Goal: Contribute content: Add original content to the website for others to see

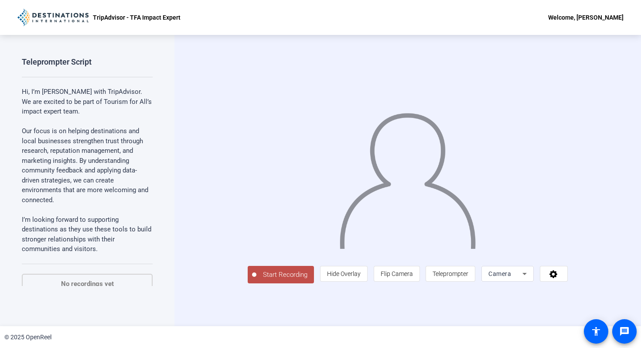
click at [620, 123] on div "Start Recording person Hide Overlay flip Flip Camera article Teleprompter Camera" at bounding box center [408, 180] width 467 height 291
click at [469, 277] on span "Teleprompter" at bounding box center [451, 273] width 36 height 7
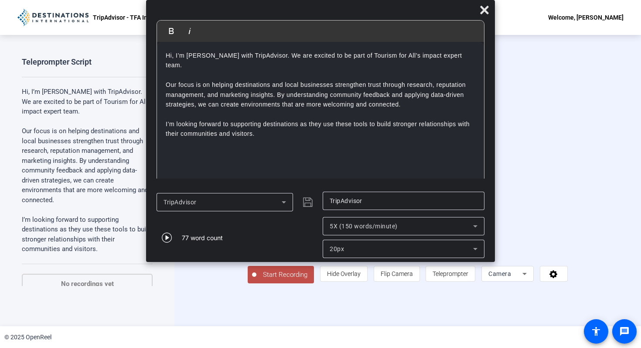
click at [400, 137] on div "Hi, I’m [PERSON_NAME] with TripAdvisor. We are excited to be part of Tourism fo…" at bounding box center [320, 114] width 327 height 144
click at [483, 11] on icon at bounding box center [484, 10] width 8 height 8
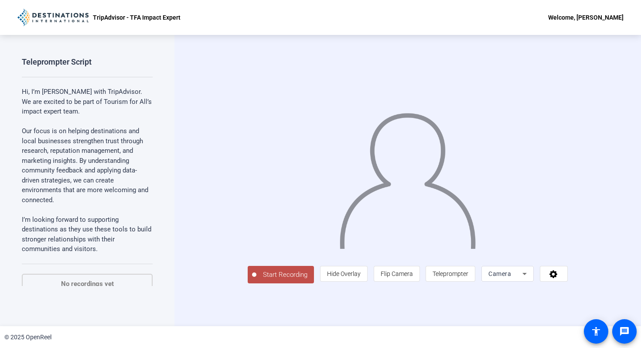
click at [92, 226] on p "I’m looking forward to supporting destinations as they use these tools to build…" at bounding box center [87, 234] width 131 height 39
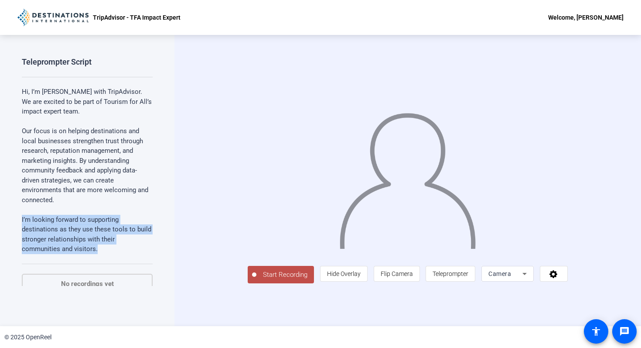
click at [92, 226] on p "I’m looking forward to supporting destinations as they use these tools to build…" at bounding box center [87, 234] width 131 height 39
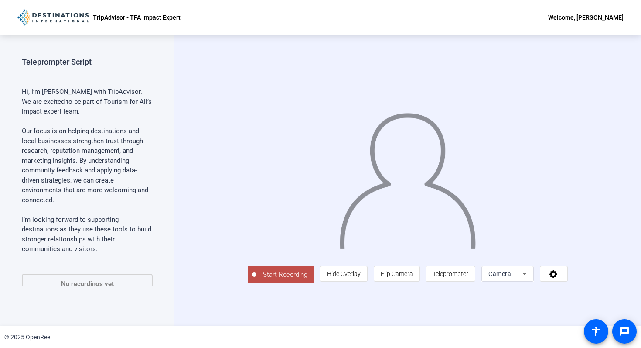
click at [102, 238] on p "I’m looking forward to supporting destinations as they use these tools to build…" at bounding box center [87, 234] width 131 height 39
drag, startPoint x: 102, startPoint y: 248, endPoint x: 10, endPoint y: 75, distance: 195.6
click at [10, 75] on div "Teleprompter Script Hi, I’m [PERSON_NAME] with TripAdvisor. We are excited to b…" at bounding box center [87, 180] width 175 height 291
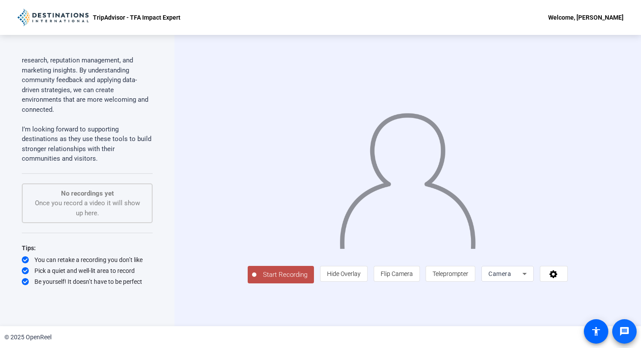
click at [622, 332] on mat-icon "message" at bounding box center [625, 331] width 10 height 10
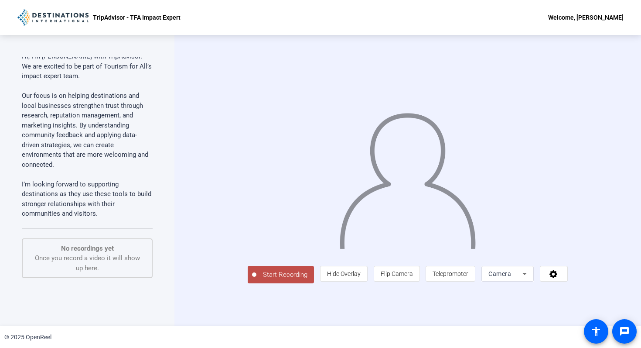
scroll to position [0, 0]
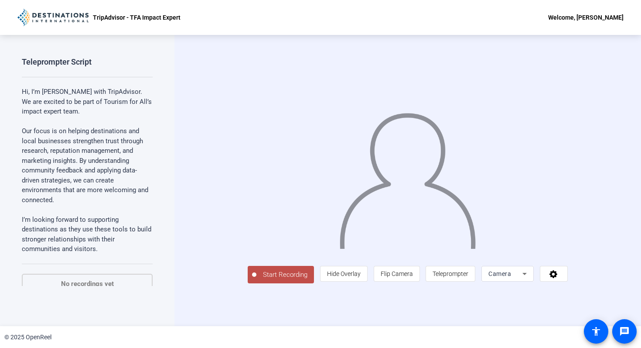
click at [132, 204] on p "Our focus is on helping destinations and local businesses strengthen trust thro…" at bounding box center [87, 170] width 131 height 89
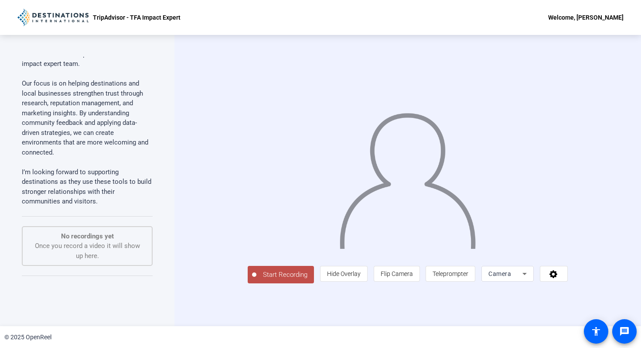
scroll to position [40, 0]
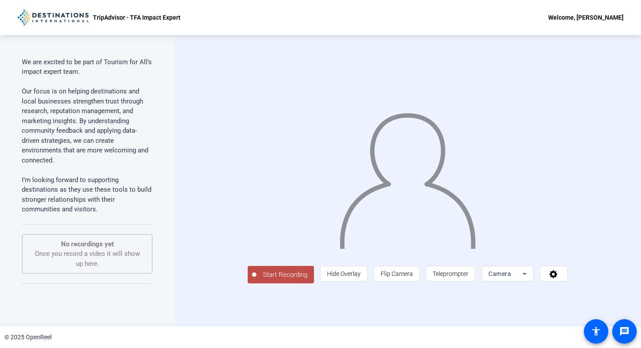
click at [257, 280] on span "Start Recording" at bounding box center [286, 275] width 58 height 10
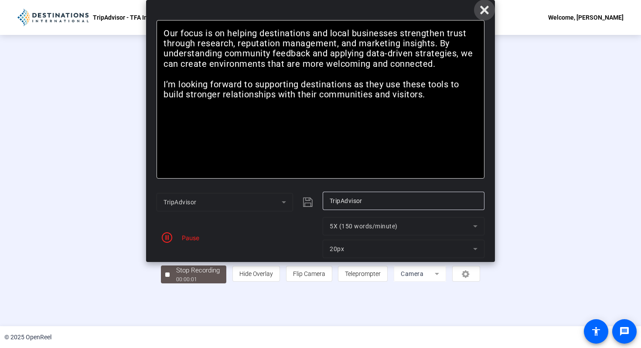
click at [484, 11] on icon at bounding box center [484, 10] width 8 height 8
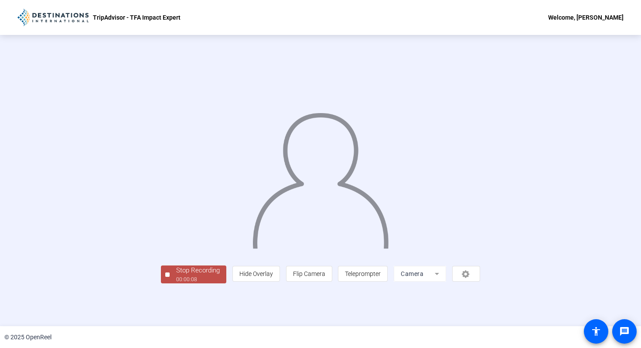
click at [165, 277] on div at bounding box center [167, 274] width 4 height 4
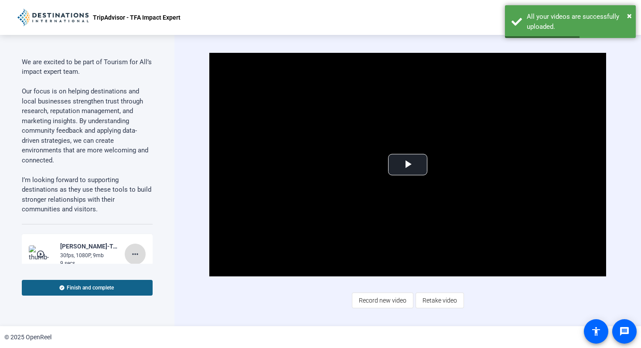
click at [139, 254] on mat-icon "more_horiz" at bounding box center [135, 254] width 10 height 10
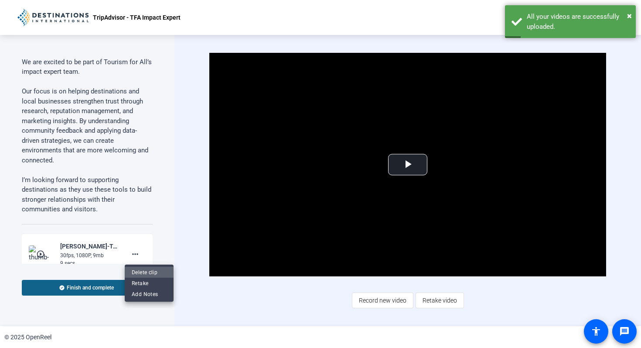
click at [142, 269] on span "Delete clip" at bounding box center [149, 272] width 35 height 10
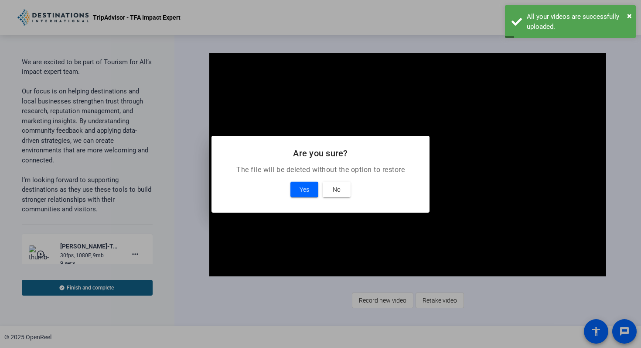
scroll to position [40, 0]
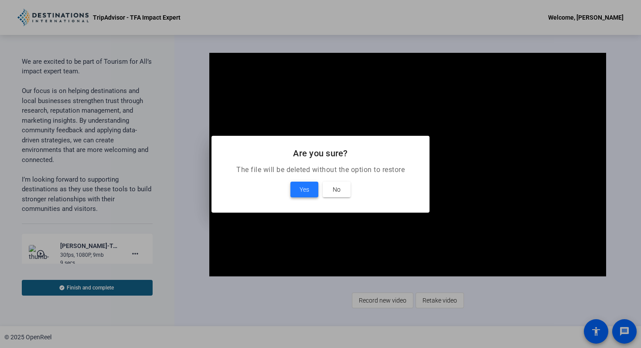
click at [304, 192] on span "Yes" at bounding box center [305, 189] width 10 height 10
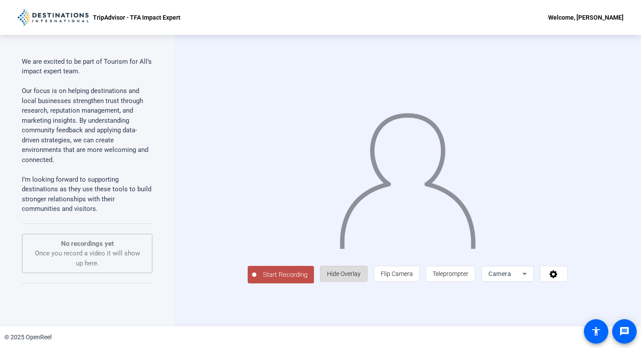
click at [361, 277] on span "Hide Overlay" at bounding box center [344, 273] width 34 height 7
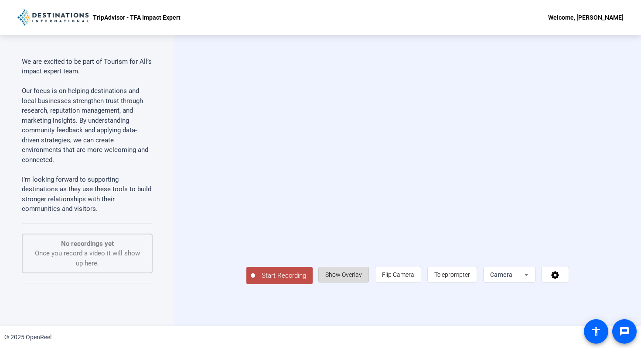
click at [362, 278] on span "Show Overlay" at bounding box center [343, 274] width 37 height 7
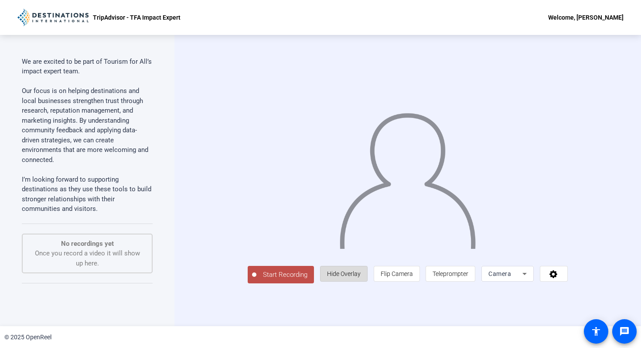
click at [361, 277] on span "Hide Overlay" at bounding box center [344, 273] width 34 height 7
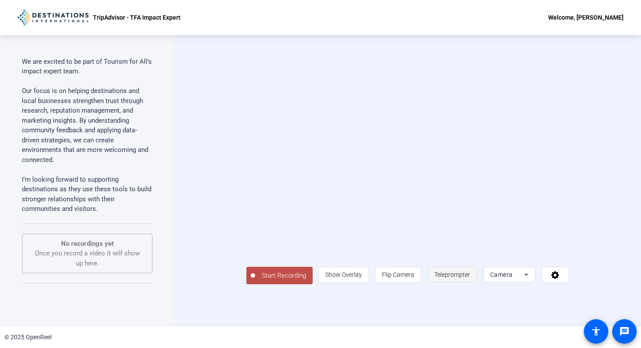
click at [470, 283] on span "Teleprompter" at bounding box center [453, 274] width 36 height 17
click at [470, 278] on span "Teleprompter" at bounding box center [453, 274] width 36 height 7
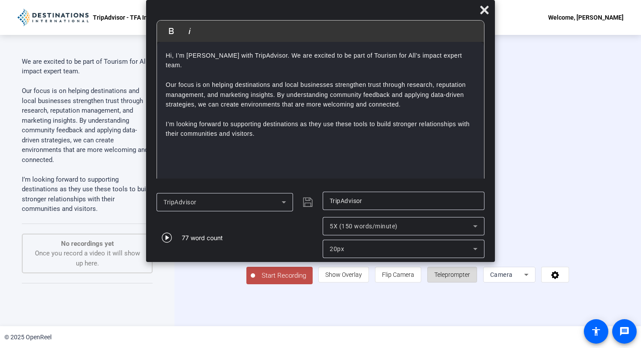
click at [470, 278] on span "Teleprompter" at bounding box center [453, 274] width 36 height 7
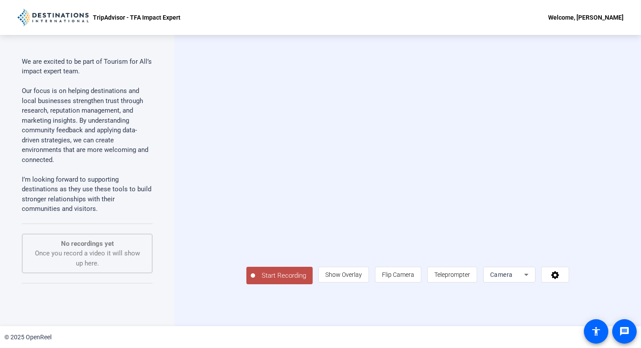
click at [255, 281] on span "Start Recording" at bounding box center [284, 276] width 58 height 10
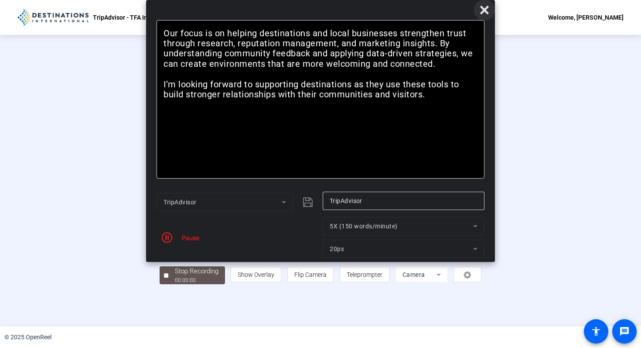
click at [486, 10] on icon at bounding box center [484, 10] width 8 height 8
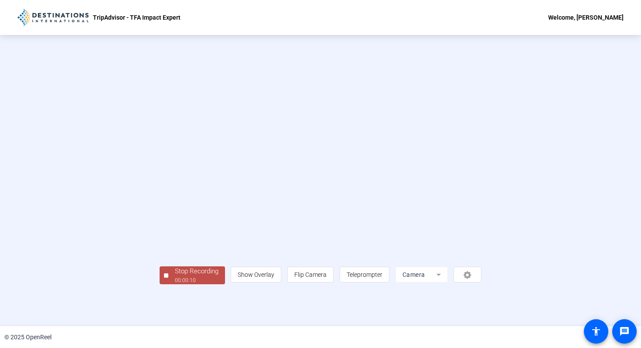
click at [175, 276] on div "Stop Recording" at bounding box center [197, 271] width 44 height 10
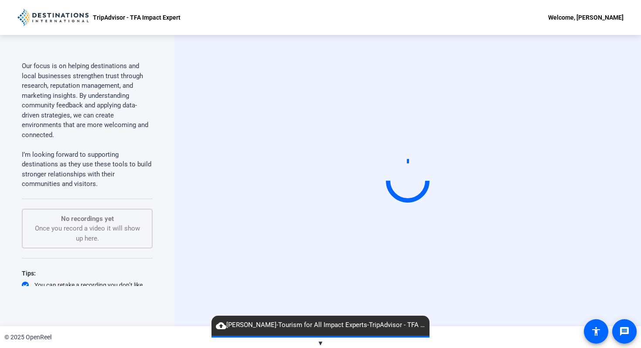
scroll to position [90, 0]
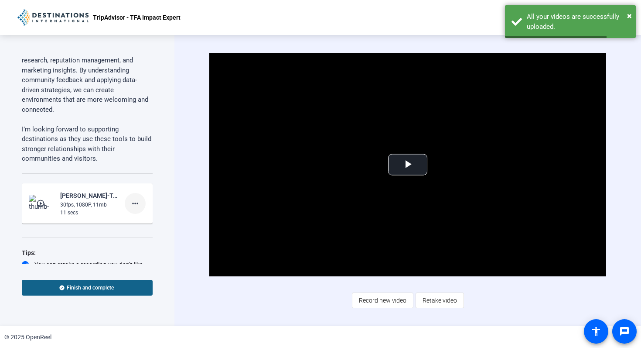
click at [135, 204] on mat-icon "more_horiz" at bounding box center [135, 203] width 10 height 10
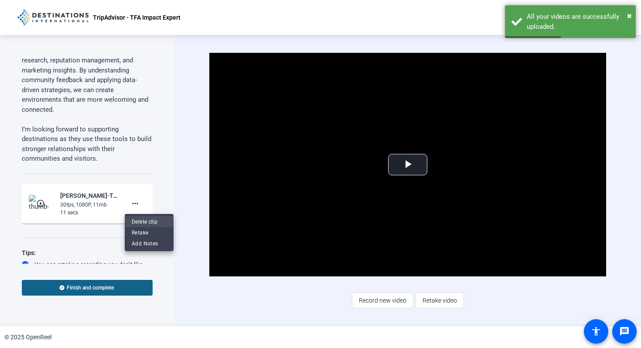
click at [139, 218] on span "Delete clip" at bounding box center [149, 221] width 35 height 10
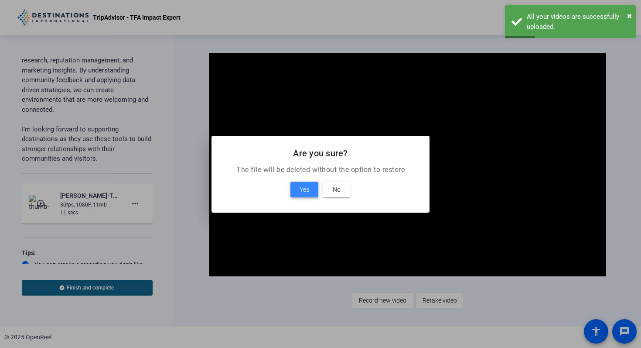
click at [301, 181] on span at bounding box center [305, 189] width 28 height 21
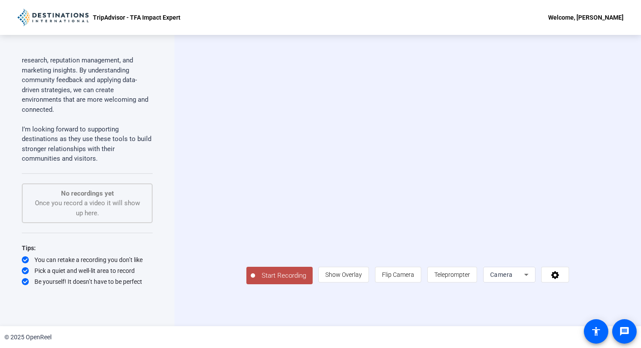
click at [255, 281] on span "Start Recording" at bounding box center [284, 276] width 58 height 10
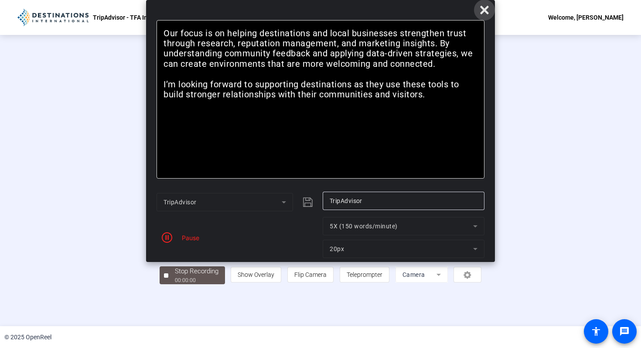
click at [484, 10] on icon at bounding box center [484, 10] width 8 height 8
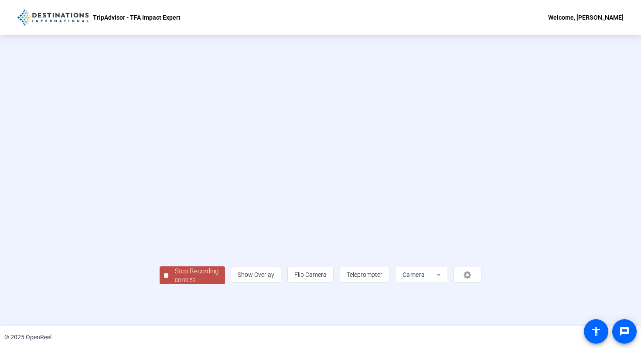
click at [164, 277] on div at bounding box center [166, 275] width 4 height 4
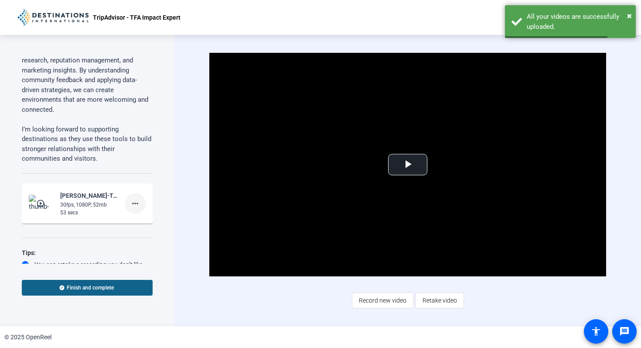
click at [136, 205] on mat-icon "more_horiz" at bounding box center [135, 203] width 10 height 10
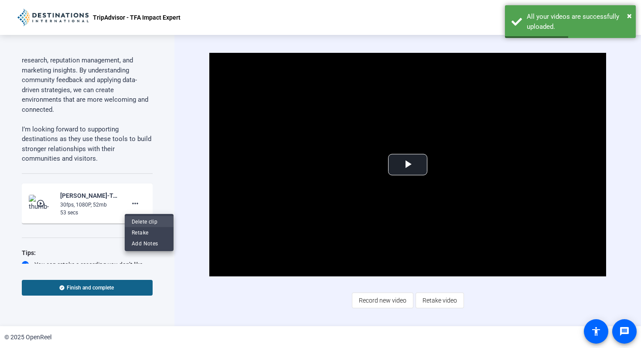
click at [139, 220] on span "Delete clip" at bounding box center [149, 221] width 35 height 10
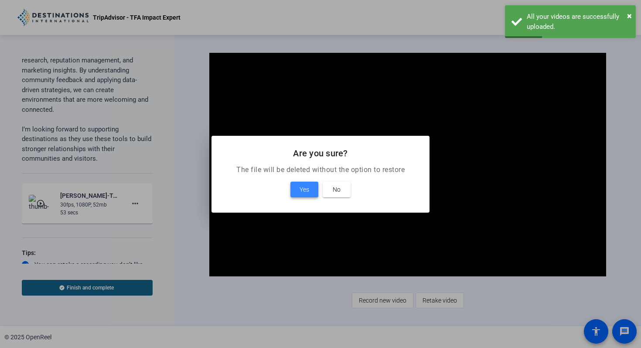
click at [301, 182] on span at bounding box center [305, 189] width 28 height 21
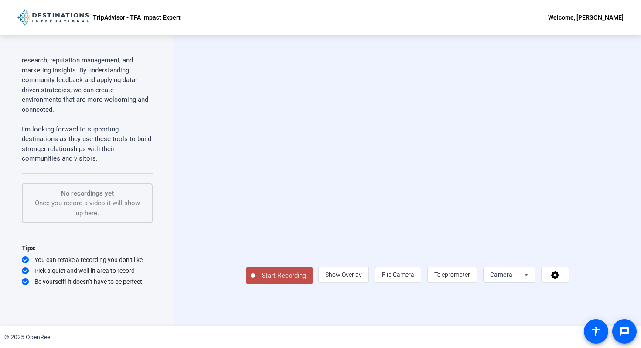
click at [255, 281] on span "Start Recording" at bounding box center [284, 276] width 58 height 10
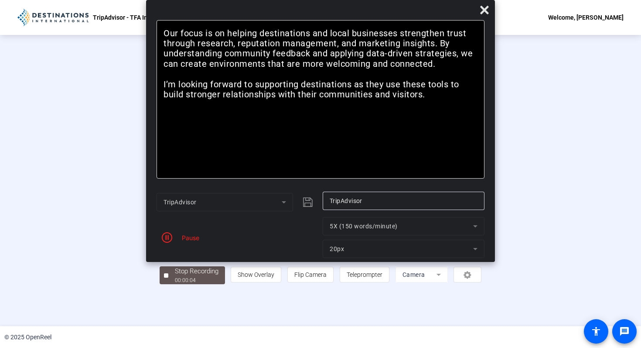
click at [82, 327] on div "© 2025 OpenReel" at bounding box center [320, 337] width 641 height 22
click at [164, 277] on div at bounding box center [166, 275] width 4 height 4
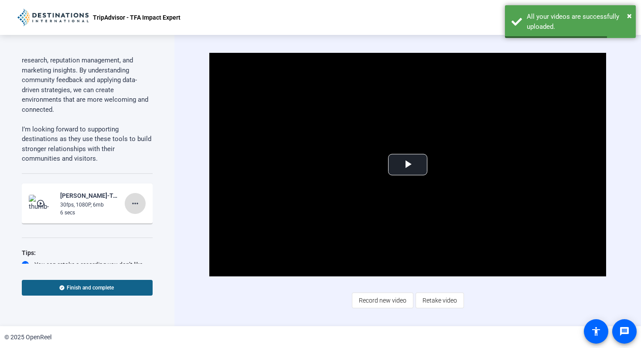
click at [137, 206] on mat-icon "more_horiz" at bounding box center [135, 203] width 10 height 10
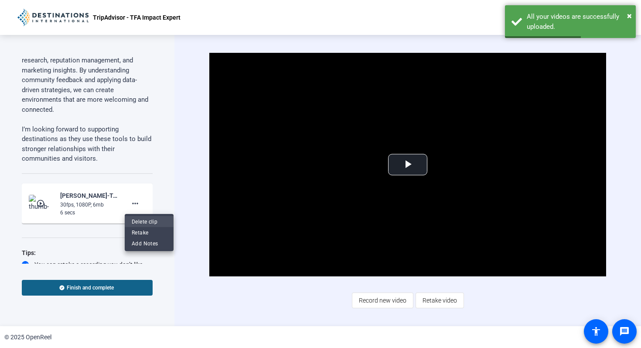
click at [143, 223] on span "Delete clip" at bounding box center [149, 221] width 35 height 10
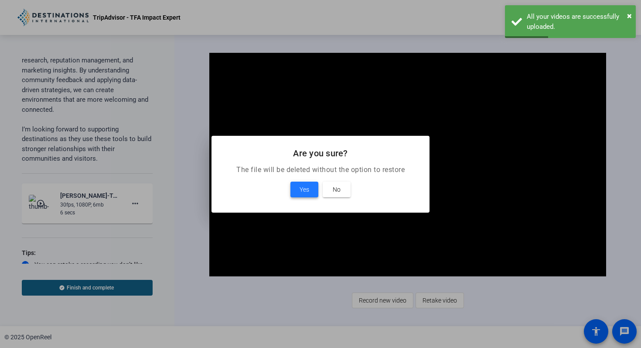
click at [301, 184] on span "Yes" at bounding box center [305, 189] width 10 height 10
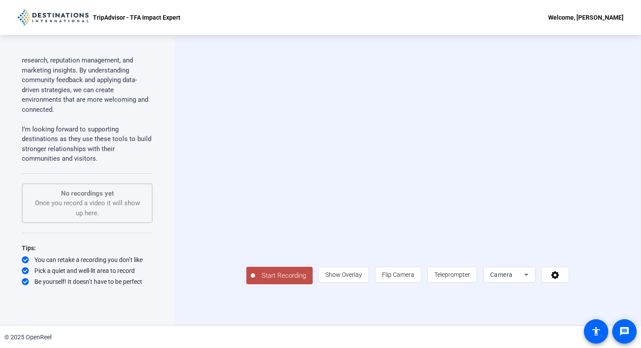
click at [255, 281] on span "Start Recording" at bounding box center [284, 276] width 58 height 10
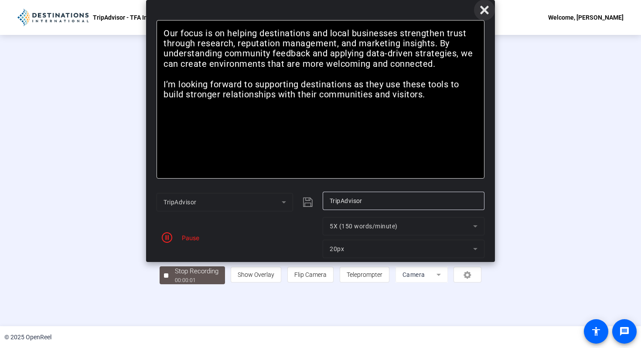
click at [485, 10] on icon at bounding box center [484, 10] width 8 height 8
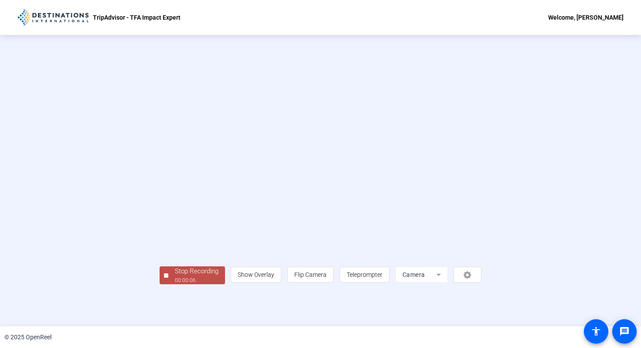
click at [164, 277] on div at bounding box center [166, 275] width 4 height 4
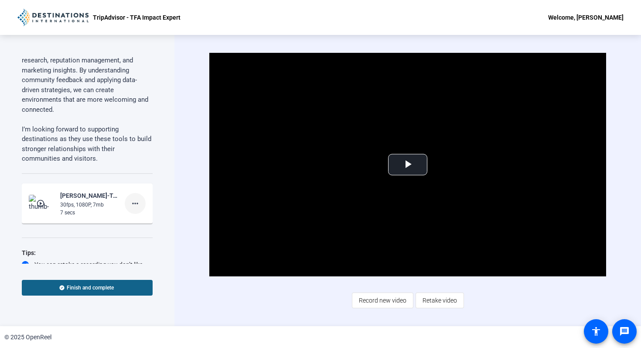
click at [134, 200] on mat-icon "more_horiz" at bounding box center [135, 203] width 10 height 10
click at [137, 220] on span "Delete clip" at bounding box center [149, 221] width 35 height 10
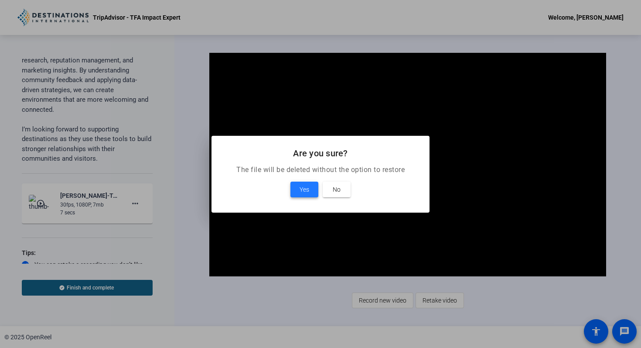
click at [296, 189] on span at bounding box center [305, 189] width 28 height 21
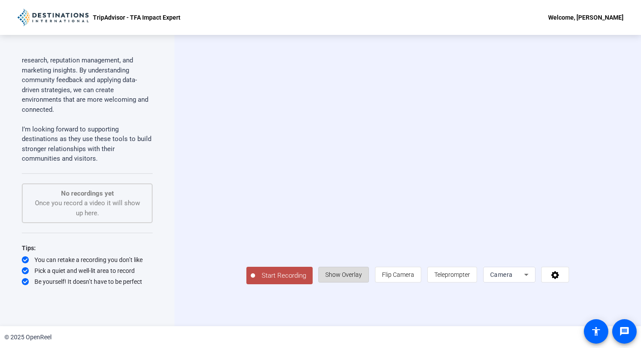
click at [362, 283] on span "Show Overlay" at bounding box center [343, 274] width 37 height 17
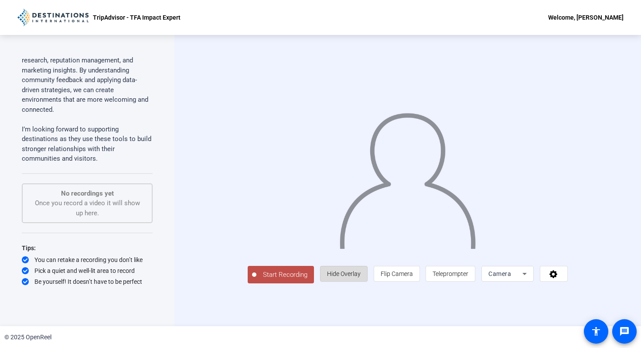
click at [361, 277] on span "Hide Overlay" at bounding box center [344, 273] width 34 height 7
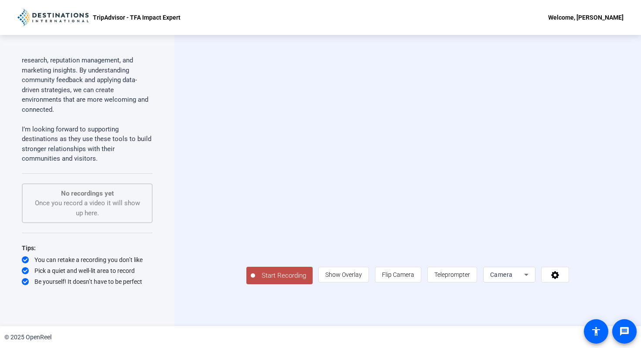
click at [255, 281] on span "Start Recording" at bounding box center [284, 276] width 58 height 10
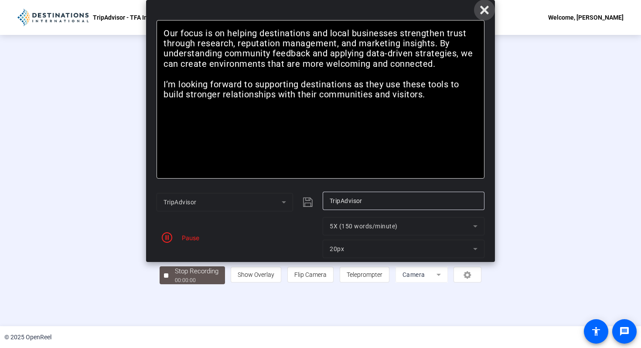
click at [484, 10] on icon at bounding box center [484, 10] width 8 height 8
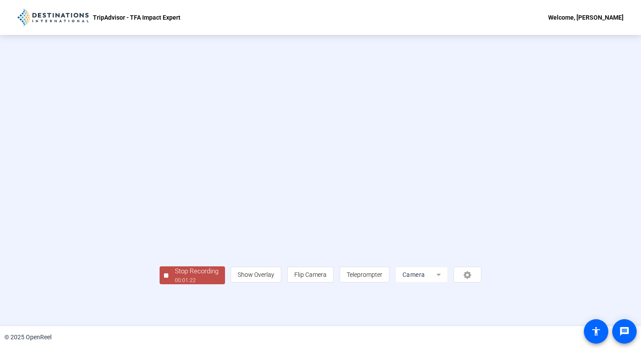
click at [175, 276] on div "Stop Recording" at bounding box center [197, 271] width 44 height 10
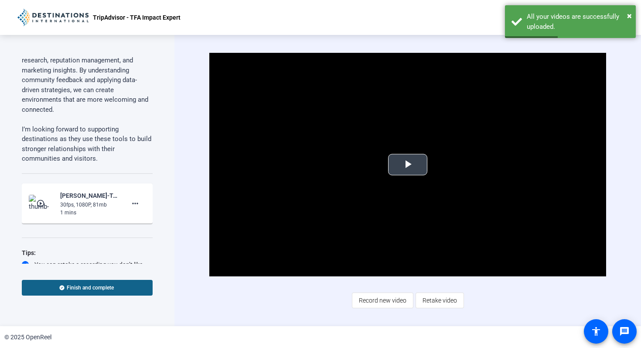
click at [408, 164] on span "Video Player" at bounding box center [408, 164] width 0 height 0
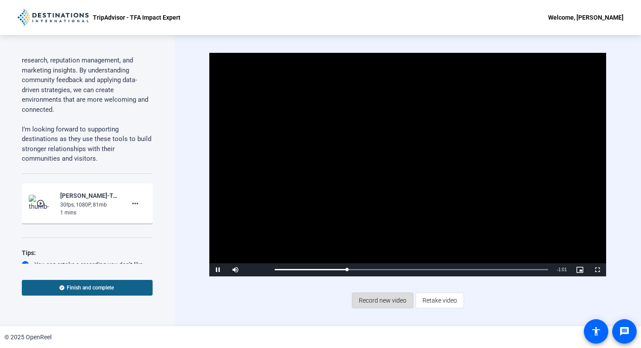
click at [375, 299] on span "Record new video" at bounding box center [383, 300] width 48 height 17
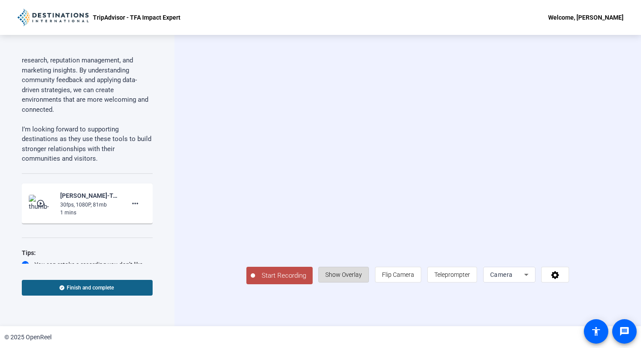
click at [362, 278] on span "Show Overlay" at bounding box center [343, 274] width 37 height 7
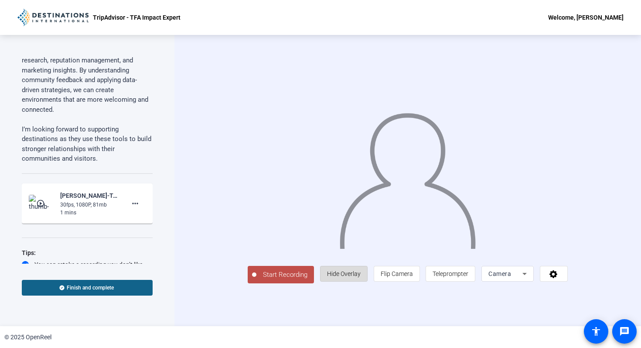
click at [361, 277] on span "Hide Overlay" at bounding box center [344, 273] width 34 height 7
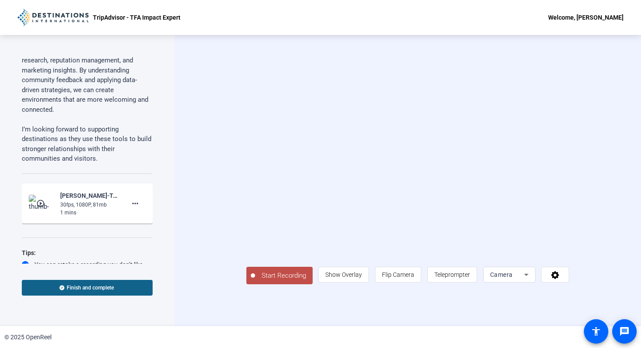
click at [256, 281] on span "Start Recording" at bounding box center [284, 276] width 58 height 10
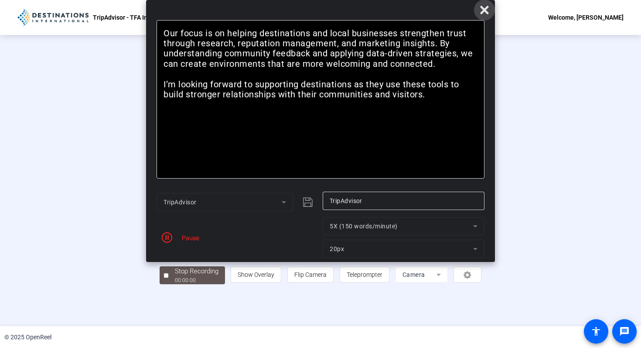
click at [485, 14] on icon at bounding box center [485, 10] width 10 height 10
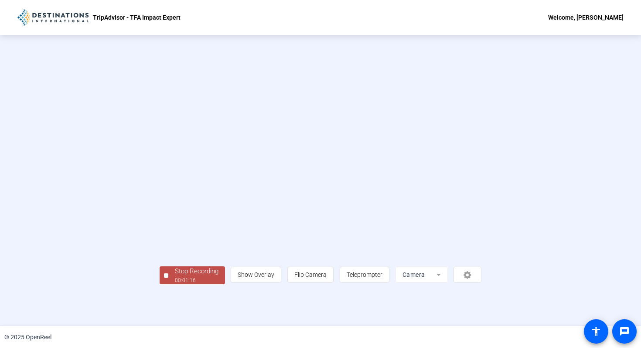
click at [175, 276] on div "Stop Recording" at bounding box center [197, 271] width 44 height 10
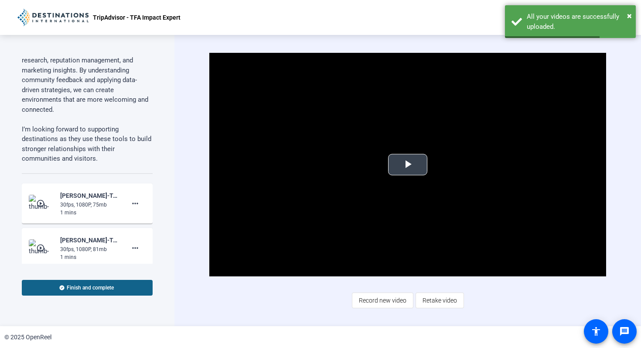
click at [408, 164] on span "Video Player" at bounding box center [408, 164] width 0 height 0
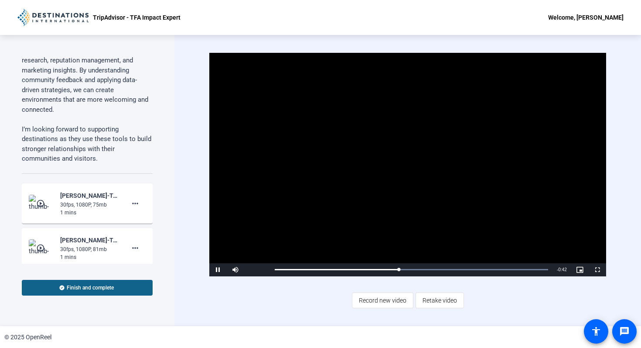
click at [403, 161] on video "Video Player" at bounding box center [407, 164] width 397 height 223
click at [218, 270] on span "Video Player" at bounding box center [217, 270] width 17 height 0
click at [373, 302] on span "Record new video" at bounding box center [383, 300] width 48 height 17
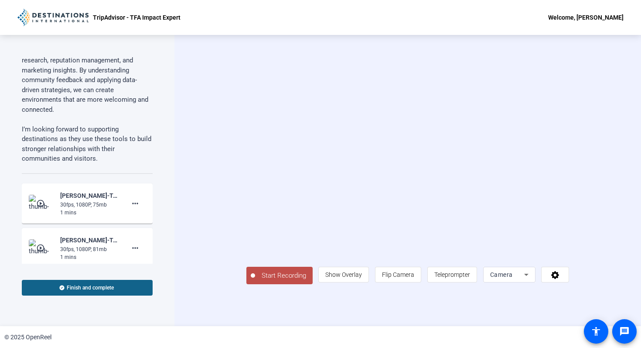
click at [255, 281] on span "Start Recording" at bounding box center [284, 276] width 58 height 10
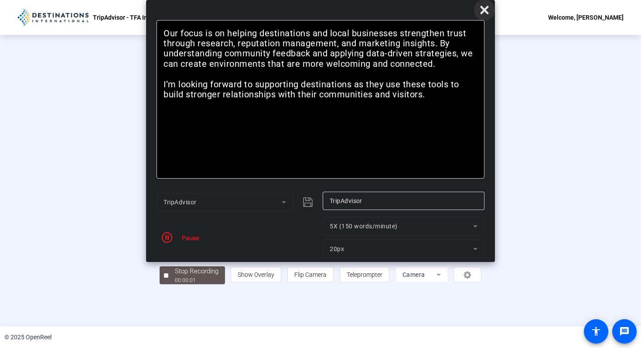
click at [485, 8] on icon at bounding box center [485, 10] width 10 height 10
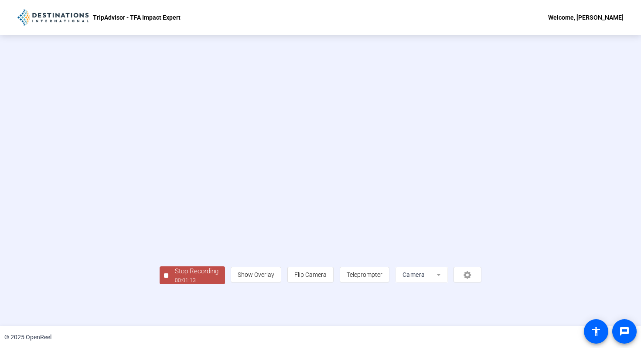
click at [160, 284] on button "Stop Recording 00:01:13" at bounding box center [192, 275] width 65 height 18
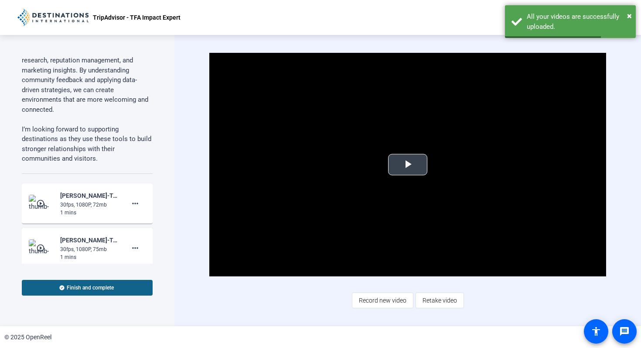
click at [408, 164] on span "Video Player" at bounding box center [408, 164] width 0 height 0
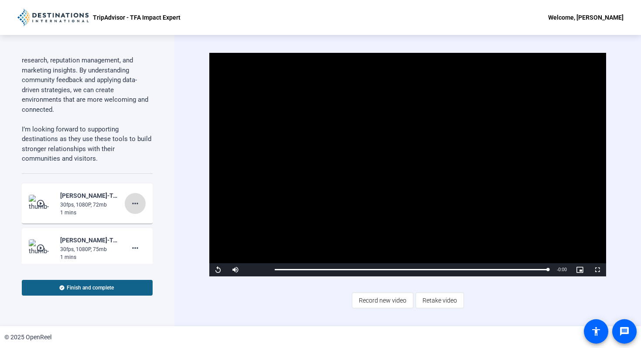
click at [135, 207] on mat-icon "more_horiz" at bounding box center [135, 203] width 10 height 10
click at [188, 185] on div at bounding box center [320, 174] width 641 height 348
click at [42, 203] on mat-icon "play_circle_outline" at bounding box center [41, 203] width 10 height 9
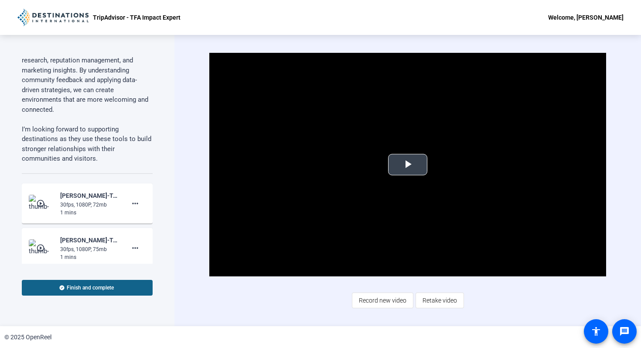
click at [408, 164] on span "Video Player" at bounding box center [408, 164] width 0 height 0
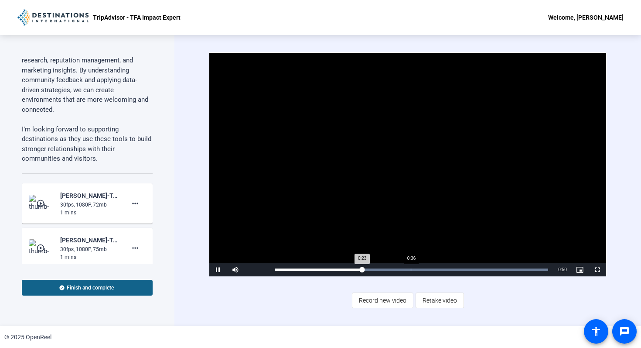
click at [411, 271] on div "Loaded : 100.00% 0:36 0:23" at bounding box center [412, 269] width 282 height 13
click at [492, 269] on div "0:58" at bounding box center [492, 269] width 0 height 2
click at [135, 249] on mat-icon "more_horiz" at bounding box center [135, 248] width 10 height 10
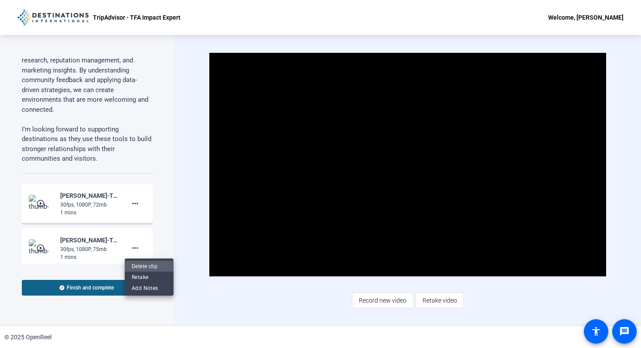
click at [140, 263] on span "Delete clip" at bounding box center [149, 265] width 35 height 10
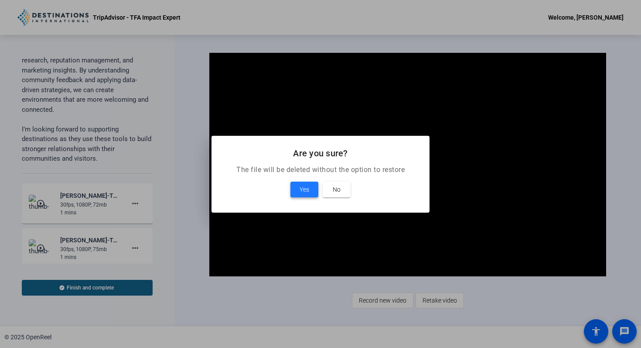
click at [301, 185] on span "Yes" at bounding box center [305, 189] width 10 height 10
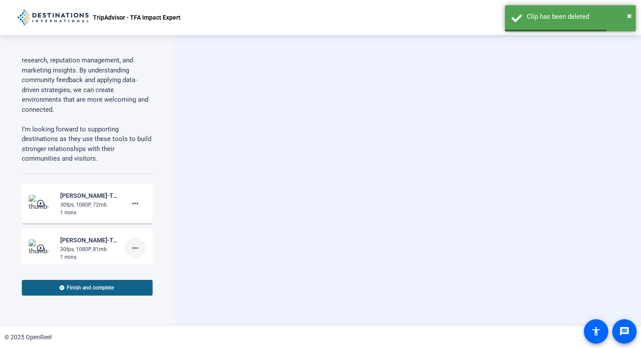
click at [135, 243] on mat-icon "more_horiz" at bounding box center [135, 248] width 10 height 10
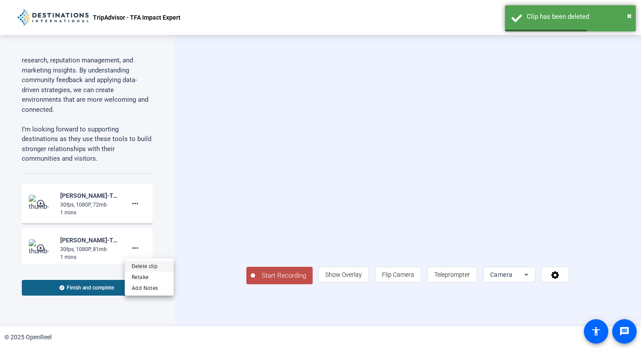
click at [140, 267] on span "Delete clip" at bounding box center [149, 265] width 35 height 10
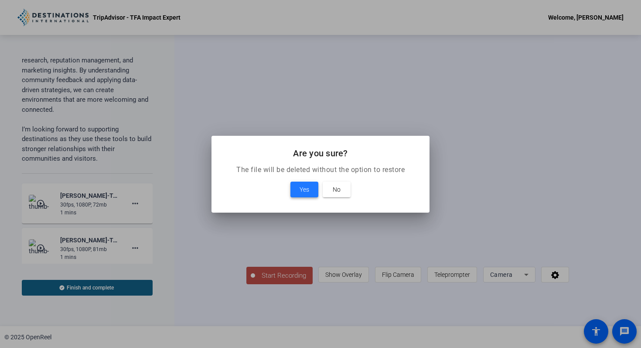
click at [303, 192] on span "Yes" at bounding box center [305, 189] width 10 height 10
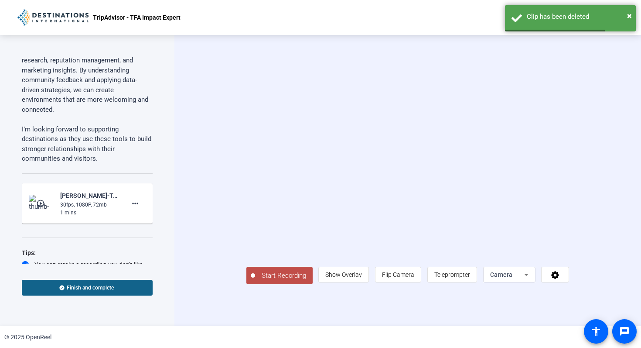
scroll to position [117, 0]
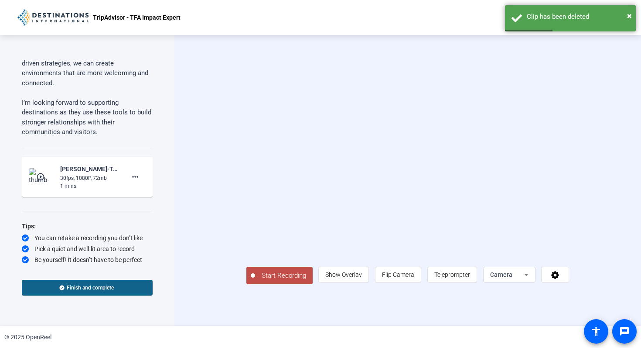
click at [40, 176] on mat-icon "play_circle_outline" at bounding box center [41, 176] width 10 height 9
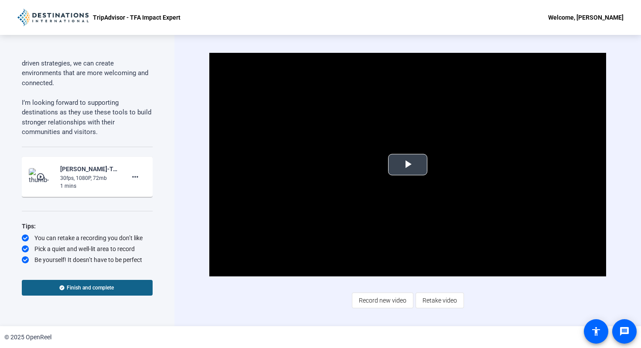
click at [408, 164] on span "Video Player" at bounding box center [408, 164] width 0 height 0
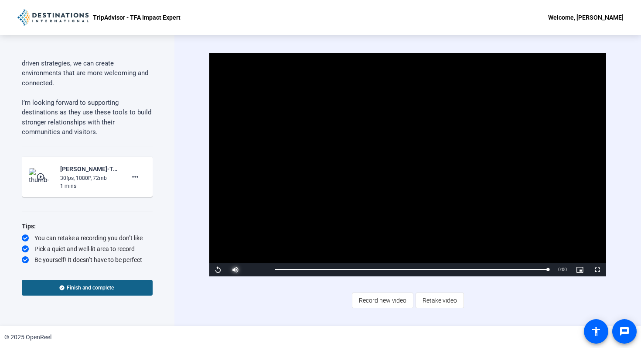
drag, startPoint x: 228, startPoint y: 267, endPoint x: 135, endPoint y: 273, distance: 93.6
click at [135, 273] on div "Teleprompter Script Hi, I’m [PERSON_NAME] with TripAdvisor. We are excited to b…" at bounding box center [320, 180] width 641 height 291
click at [86, 288] on span "Finish and complete" at bounding box center [90, 287] width 47 height 7
